Goal: Check status

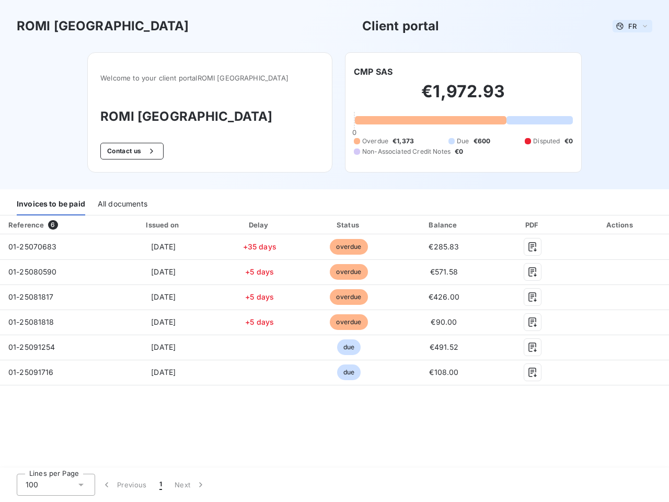
click at [633, 26] on span "FR" at bounding box center [632, 26] width 8 height 8
click at [148, 151] on button "Contact us" at bounding box center [131, 151] width 63 height 17
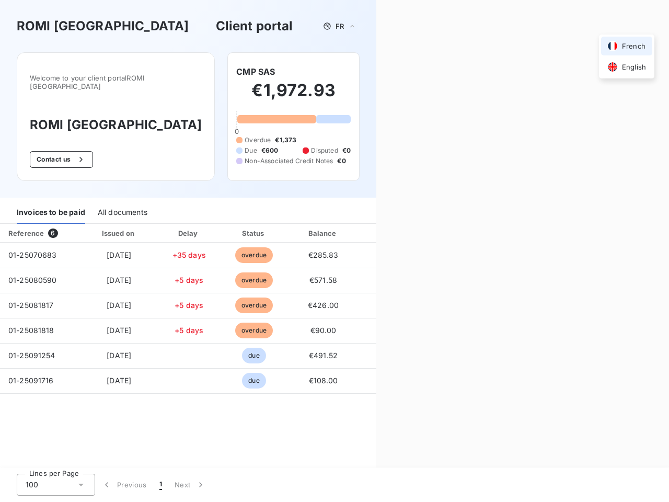
click at [373, 72] on div "Welcome to your client portal [GEOGRAPHIC_DATA] [GEOGRAPHIC_DATA] ROMI [GEOGRAP…" at bounding box center [188, 124] width 376 height 145
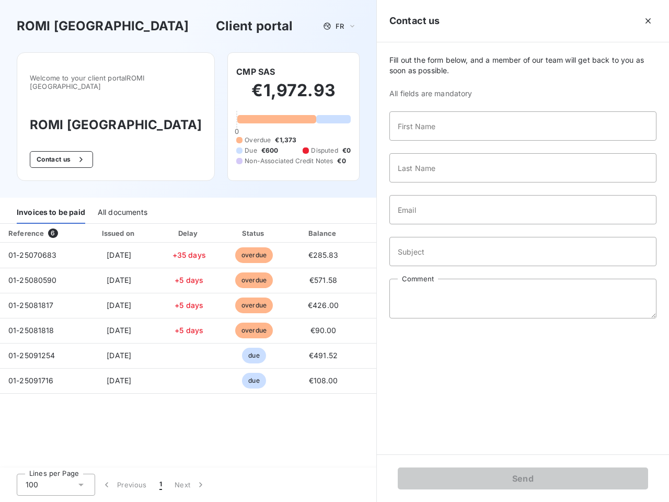
click at [51, 204] on div "Invoices to be paid" at bounding box center [51, 213] width 68 height 22
click at [122, 204] on div "All documents" at bounding box center [123, 213] width 50 height 22
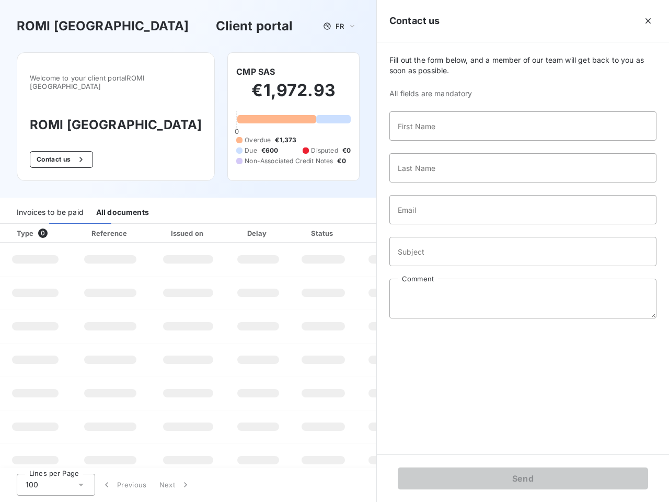
click at [55, 225] on th "Type 0" at bounding box center [35, 233] width 71 height 19
click at [163, 225] on th "Issued on" at bounding box center [188, 233] width 76 height 19
click at [259, 225] on th "Delay" at bounding box center [258, 233] width 64 height 19
click at [349, 225] on th "Status" at bounding box center [323, 233] width 66 height 19
click at [444, 225] on div "Fill out the form below, and a member of our team will get back to you as soon …" at bounding box center [523, 248] width 292 height 412
